Goal: Information Seeking & Learning: Learn about a topic

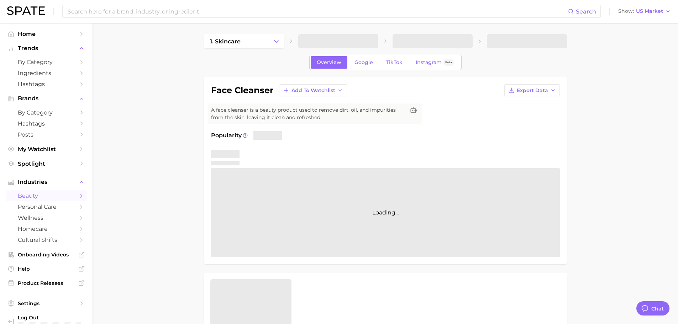
type textarea "x"
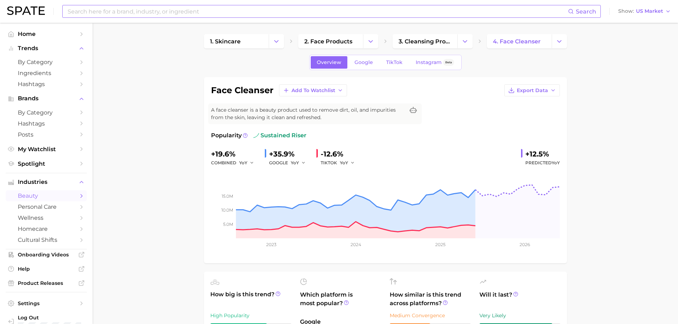
click at [108, 12] on input at bounding box center [317, 11] width 501 height 12
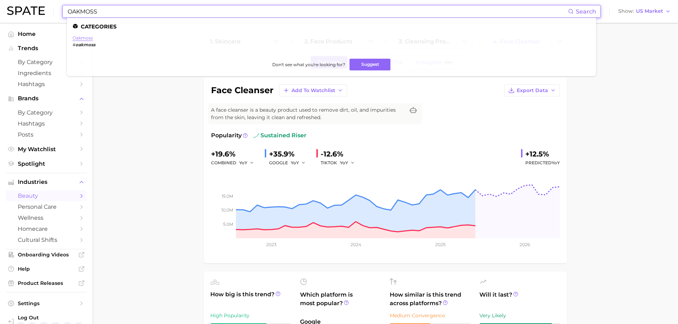
type input "OAKMOSS"
click at [84, 38] on link "oakmoss" at bounding box center [83, 37] width 20 height 5
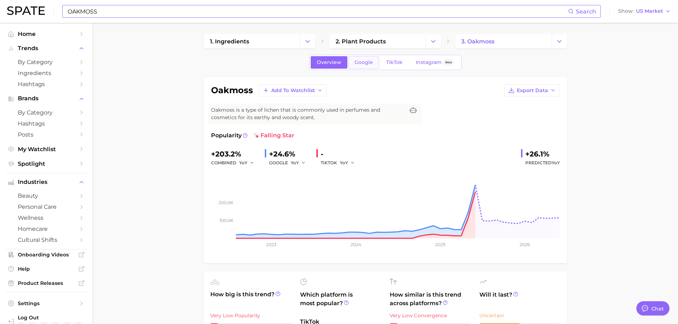
click at [368, 65] on span "Google" at bounding box center [363, 62] width 19 height 6
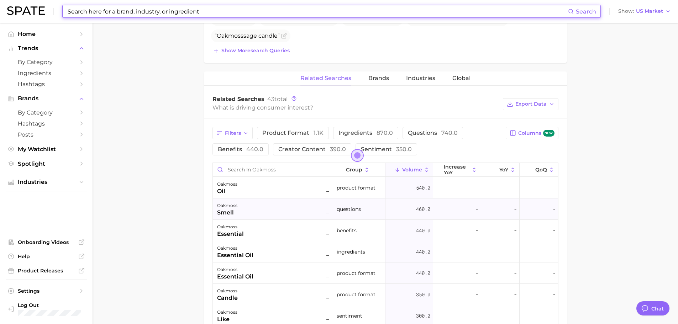
scroll to position [320, 0]
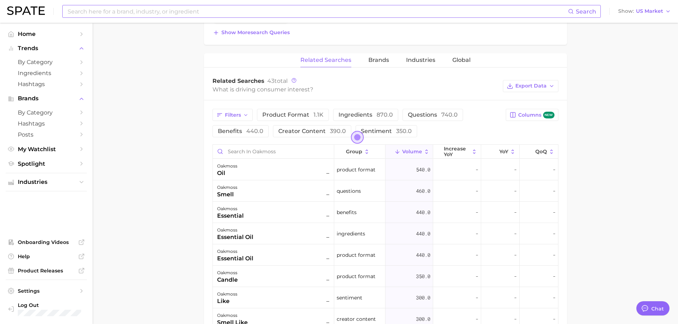
click at [423, 151] on icon at bounding box center [426, 152] width 6 height 6
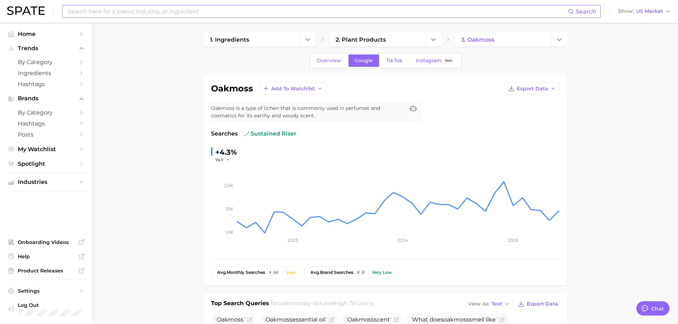
scroll to position [0, 0]
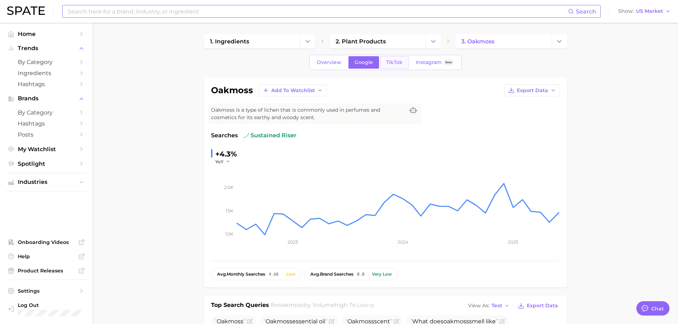
click at [392, 65] on link "TikTok" at bounding box center [394, 62] width 28 height 12
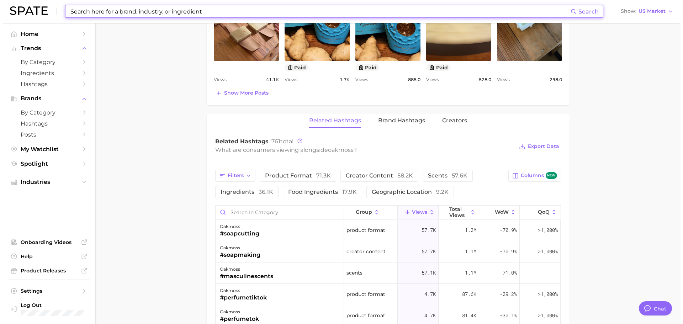
scroll to position [463, 0]
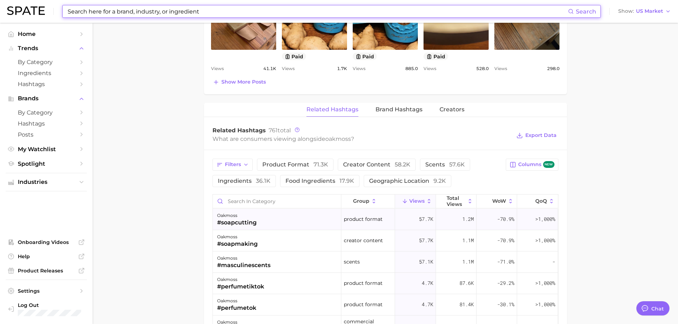
click at [308, 219] on div "oakmoss #soapcutting" at bounding box center [277, 219] width 128 height 21
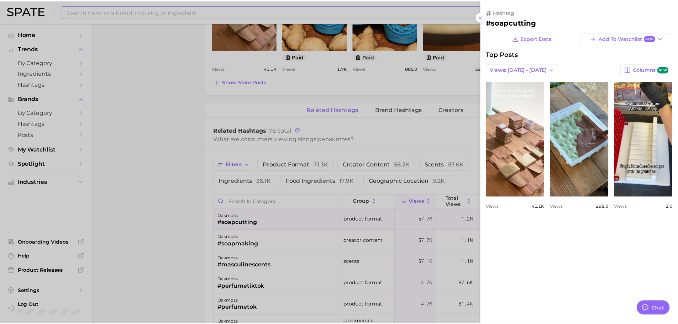
scroll to position [0, 0]
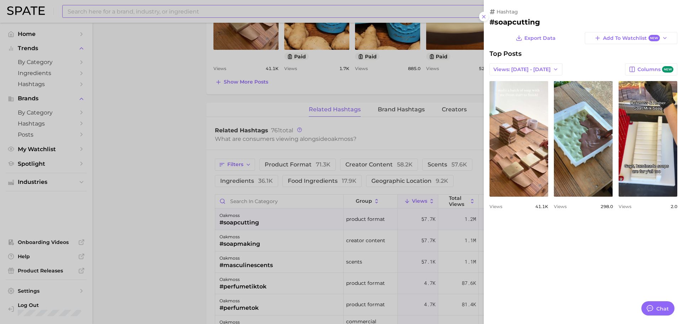
click at [200, 217] on div at bounding box center [341, 162] width 683 height 324
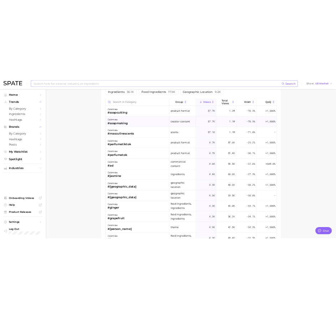
scroll to position [594, 0]
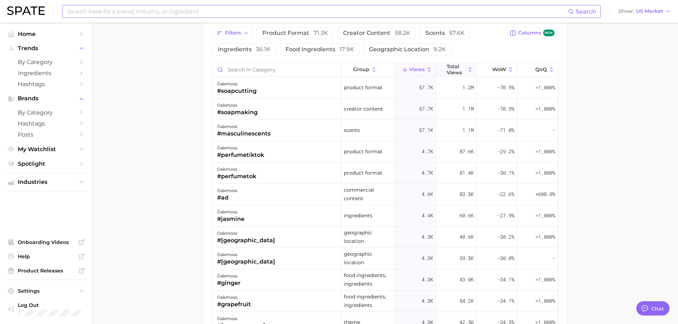
click at [469, 74] on button "Total Views" at bounding box center [456, 70] width 41 height 14
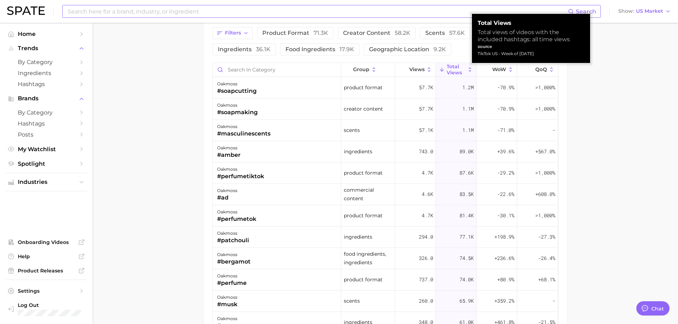
click at [467, 73] on icon at bounding box center [470, 70] width 6 height 6
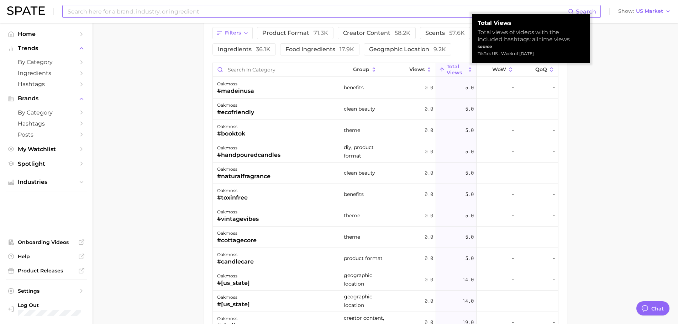
click at [467, 73] on icon at bounding box center [470, 70] width 6 height 6
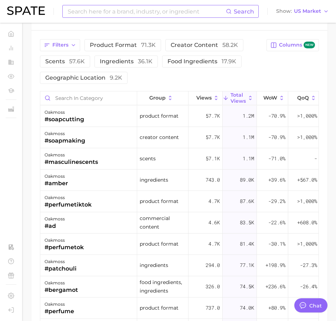
type textarea "x"
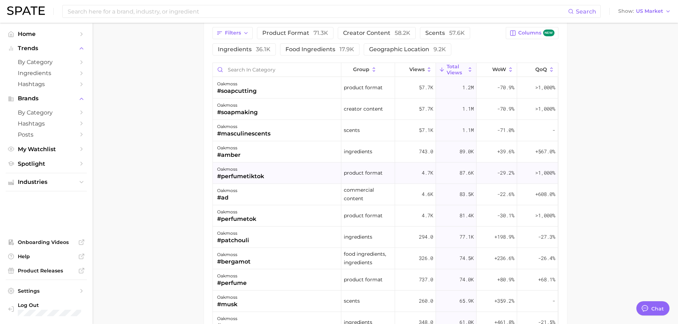
click at [287, 174] on div "oakmoss #perfumetiktok" at bounding box center [277, 173] width 128 height 21
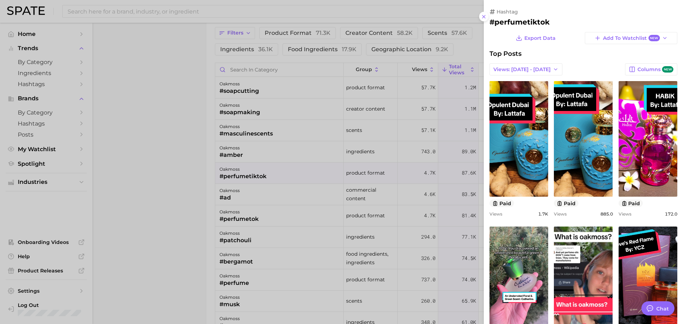
scroll to position [0, 0]
click at [163, 204] on div at bounding box center [341, 162] width 683 height 324
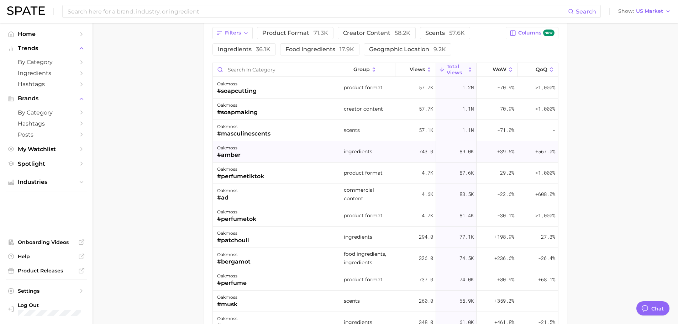
click at [280, 152] on div "oakmoss #amber" at bounding box center [277, 151] width 128 height 21
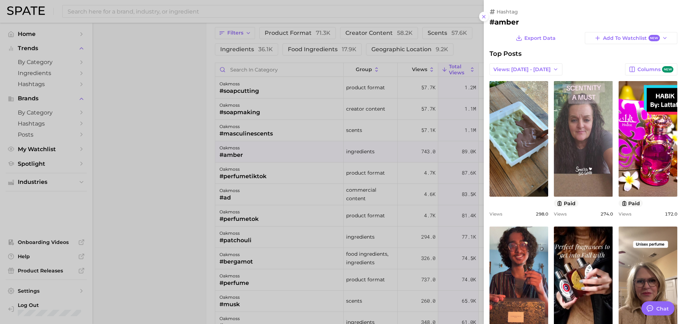
click at [214, 174] on div at bounding box center [341, 162] width 683 height 324
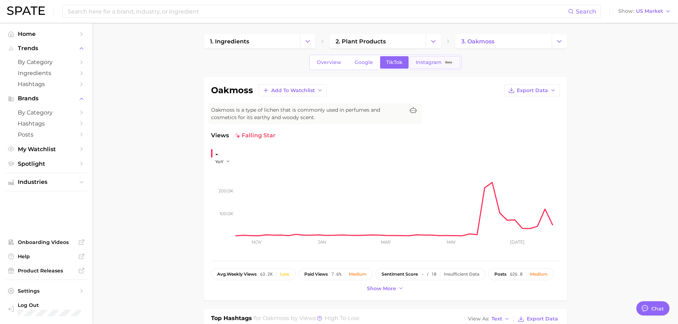
click at [428, 65] on link "Instagram Beta" at bounding box center [435, 62] width 51 height 12
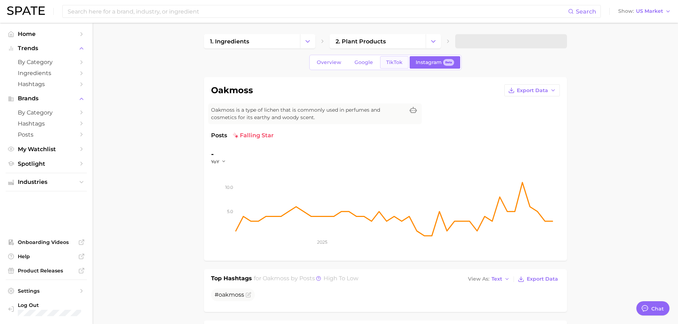
click at [393, 57] on link "TikTok" at bounding box center [394, 62] width 28 height 12
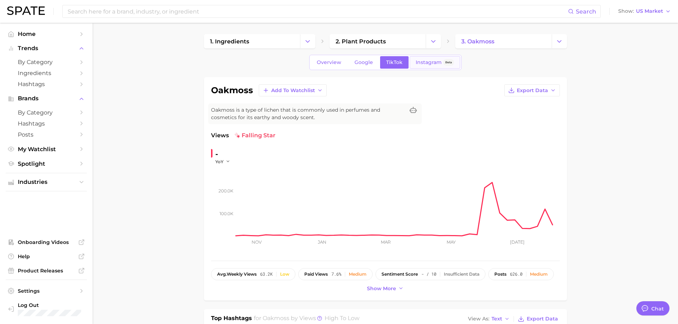
click at [424, 62] on span "Instagram" at bounding box center [429, 62] width 26 height 6
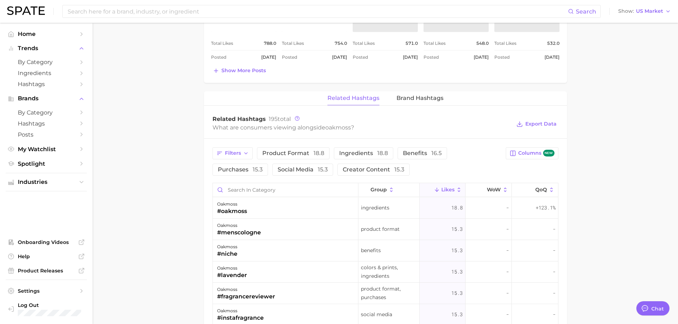
scroll to position [427, 0]
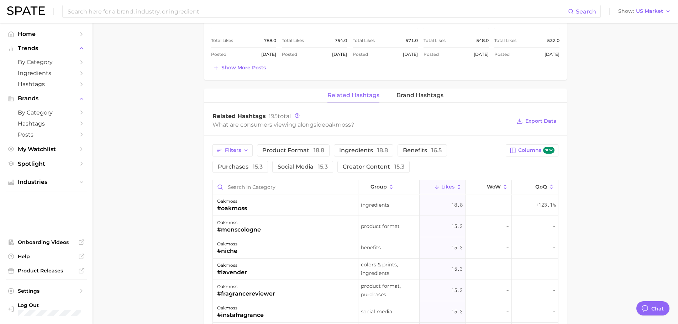
click at [458, 185] on icon at bounding box center [459, 187] width 2 height 4
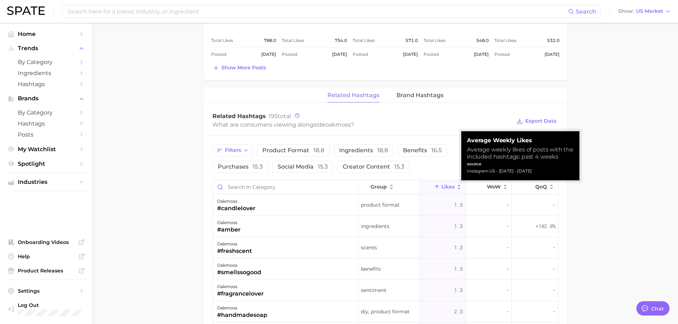
click at [458, 185] on icon at bounding box center [459, 187] width 2 height 4
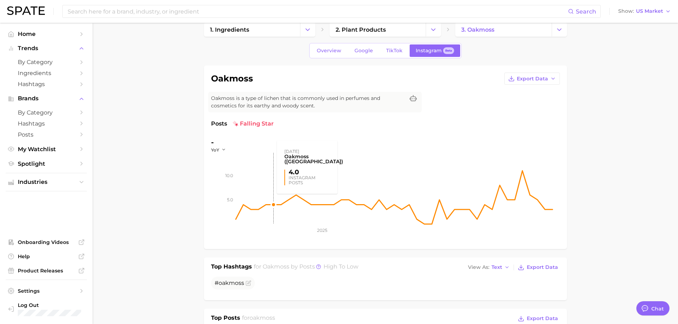
scroll to position [0, 0]
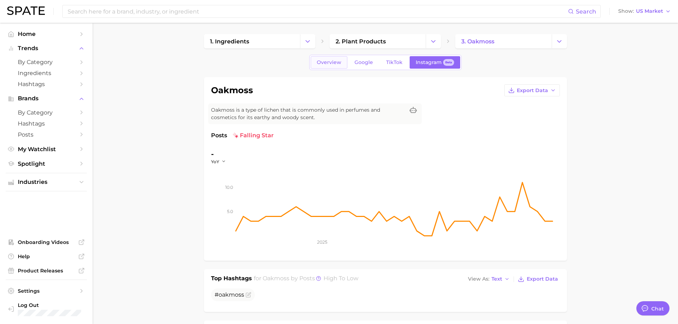
click at [333, 66] on link "Overview" at bounding box center [329, 62] width 37 height 12
